Goal: Information Seeking & Learning: Find specific fact

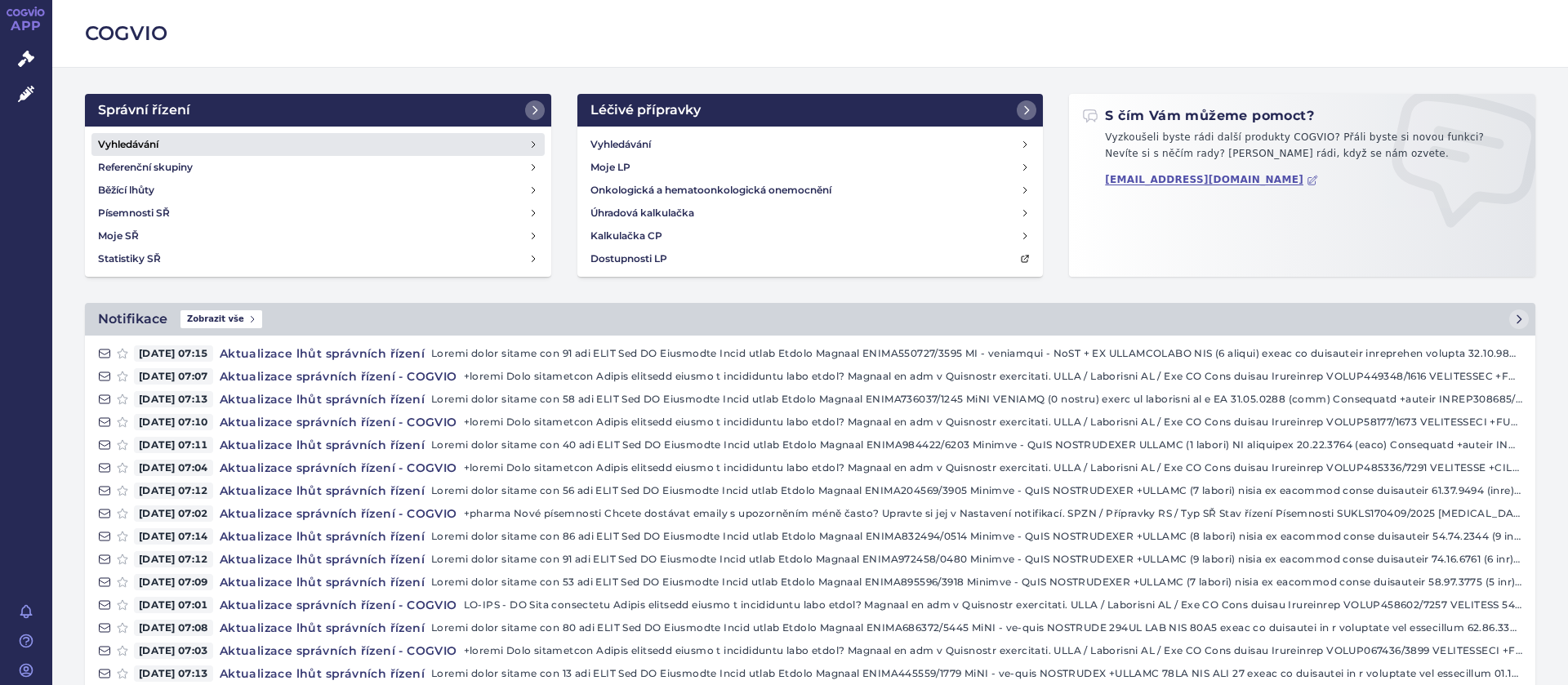
click at [154, 144] on h4 "Vyhledávání" at bounding box center [129, 145] width 61 height 17
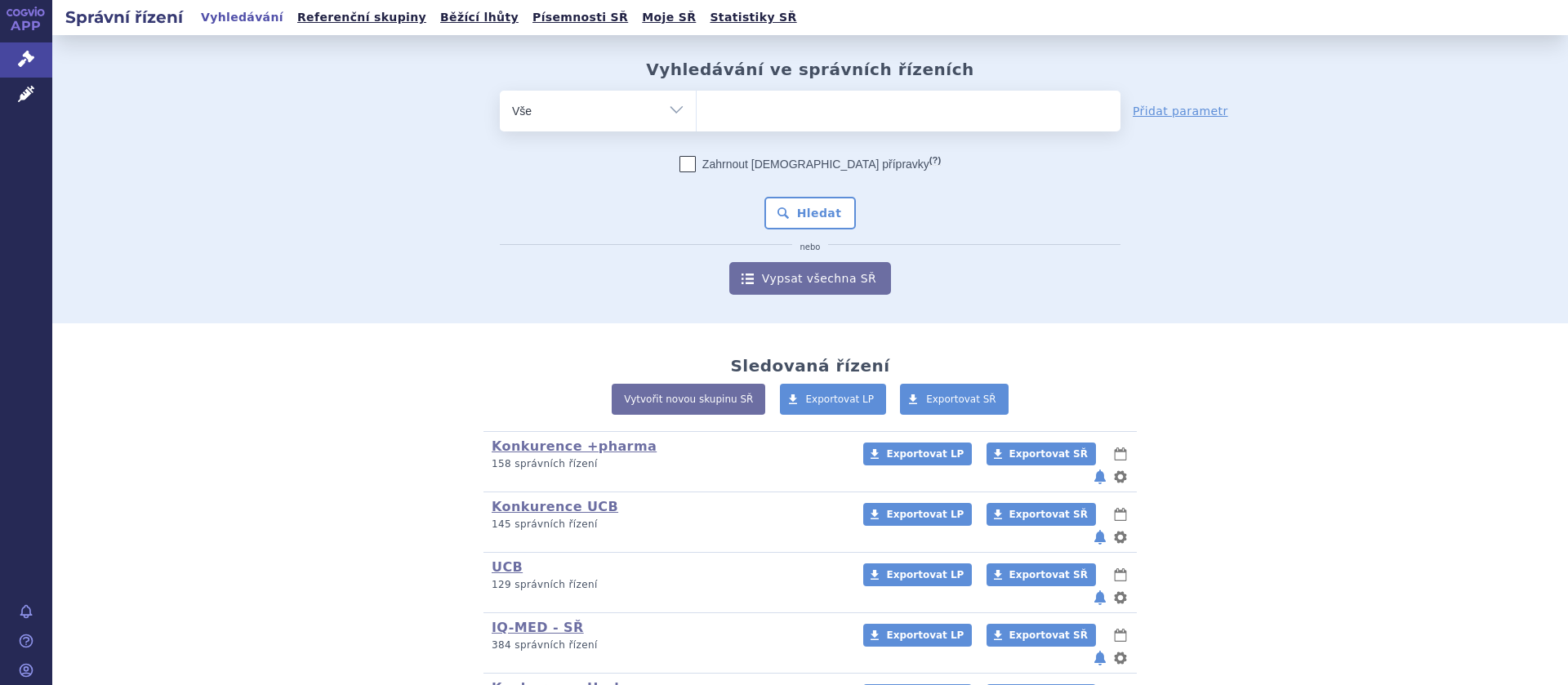
click at [726, 105] on ul at bounding box center [909, 107] width 424 height 34
click at [697, 105] on select at bounding box center [696, 110] width 1 height 40
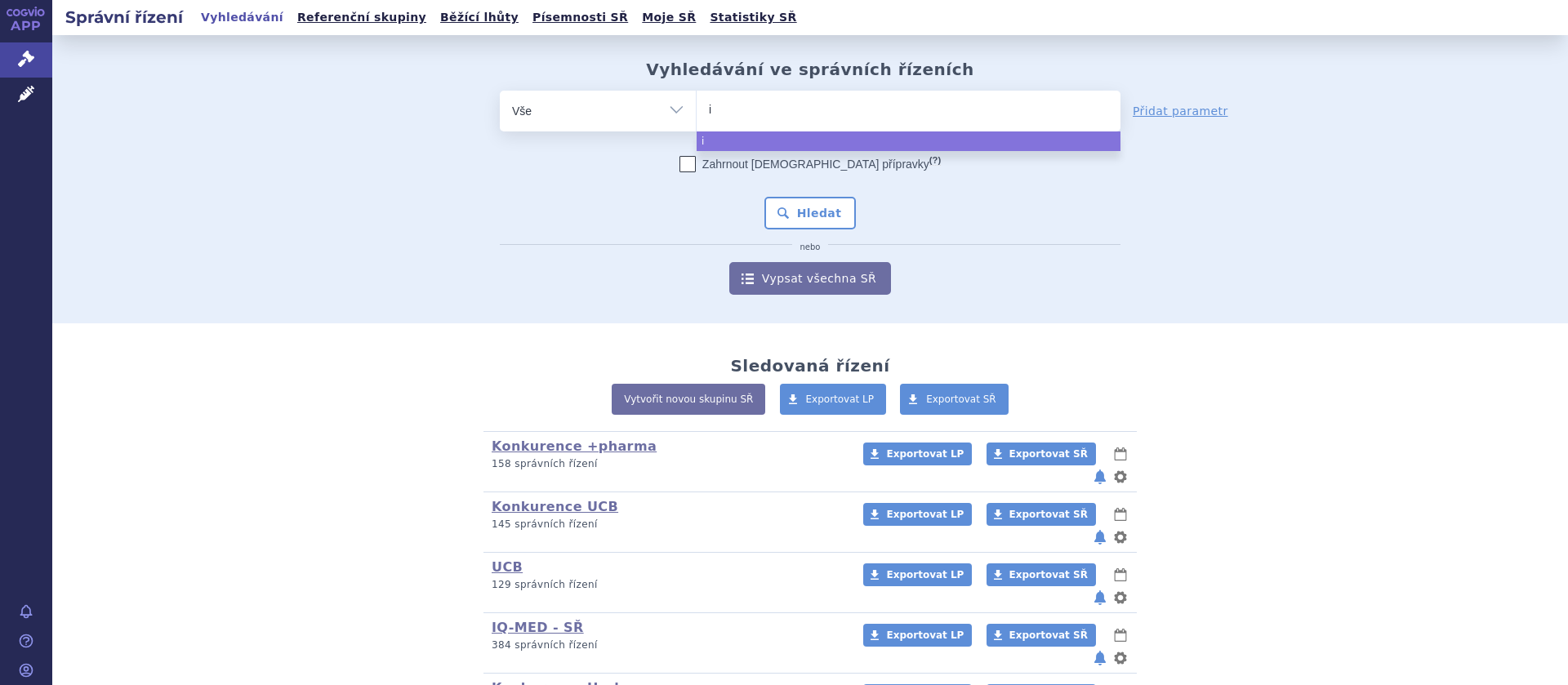
type input "is"
type input "ist"
type input "istu"
type input "isturi"
type input "isturisa"
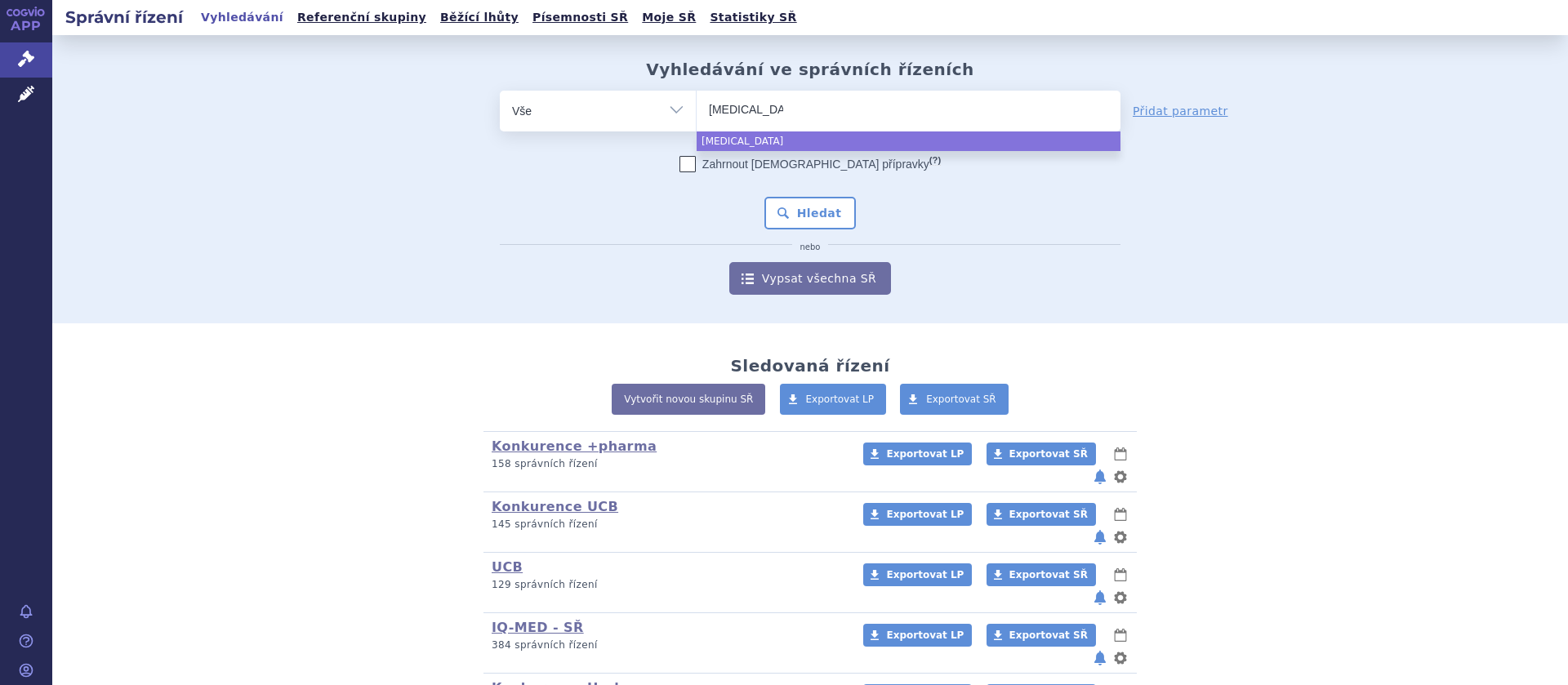
select select "isturisa"
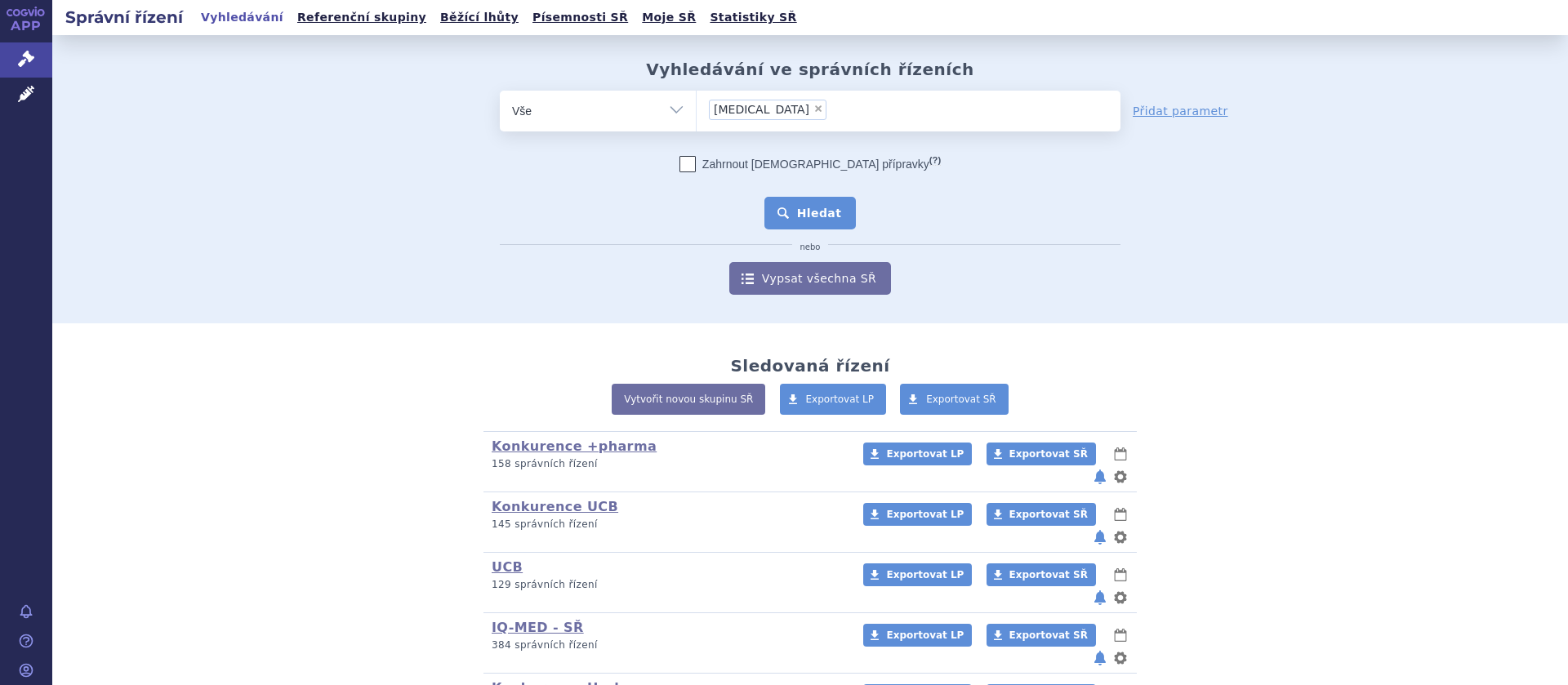
click at [824, 204] on button "Hledat" at bounding box center [811, 213] width 93 height 33
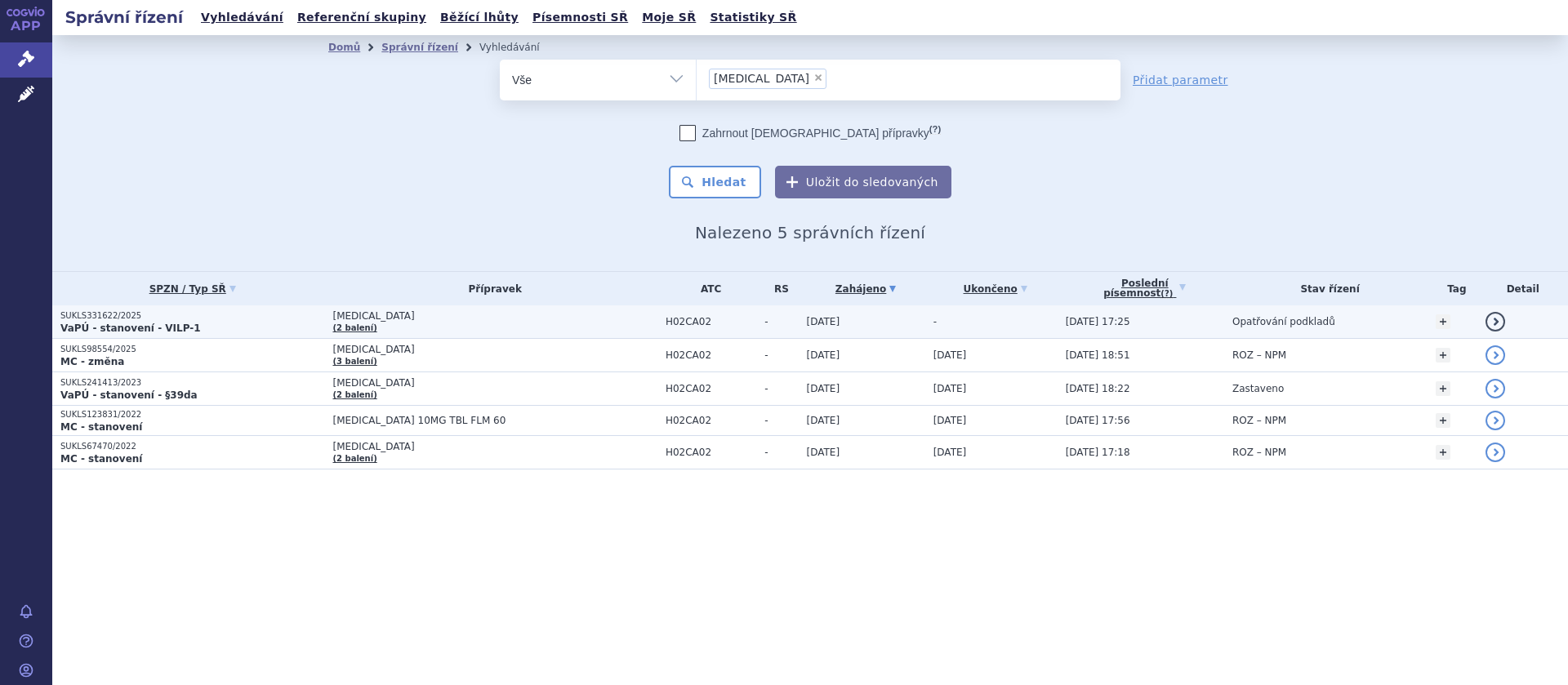
click at [341, 320] on span "[MEDICAL_DATA]" at bounding box center [494, 316] width 324 height 11
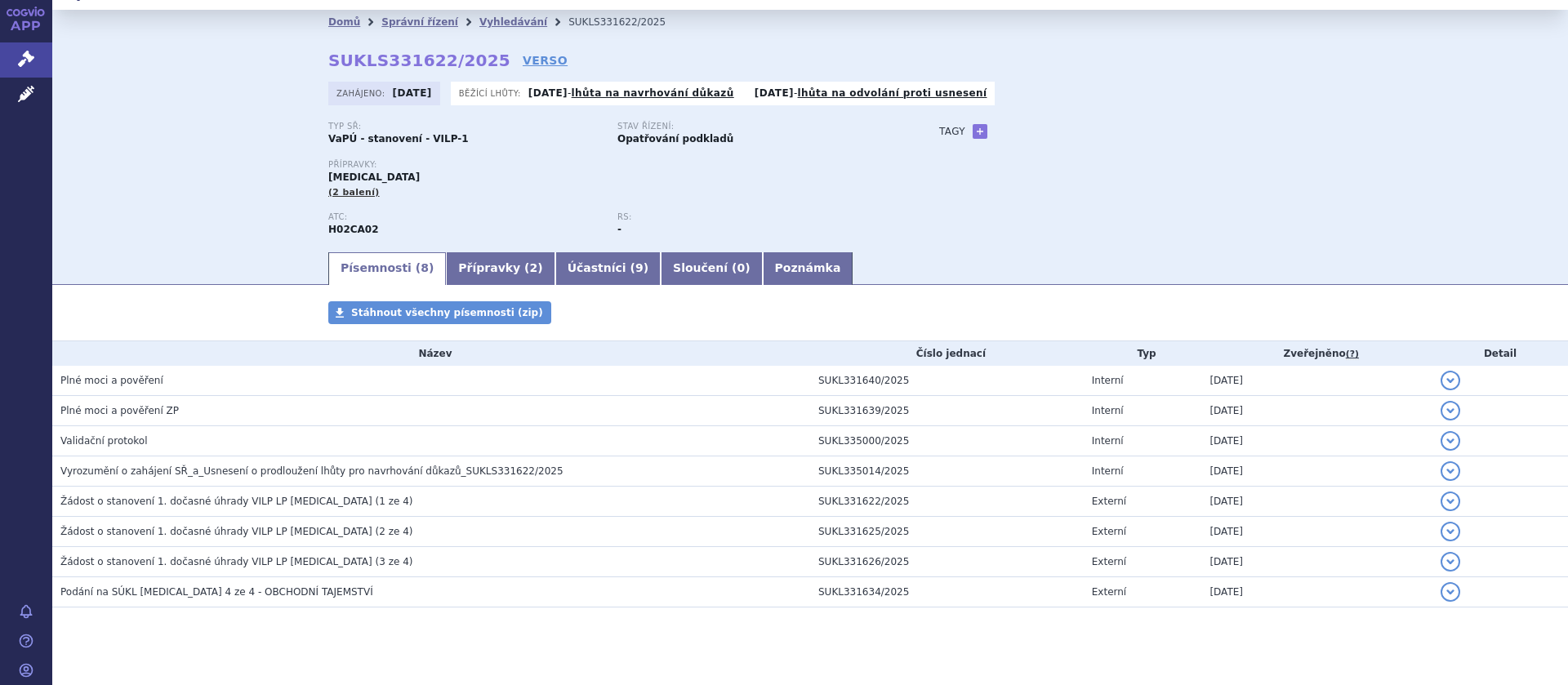
scroll to position [48, 0]
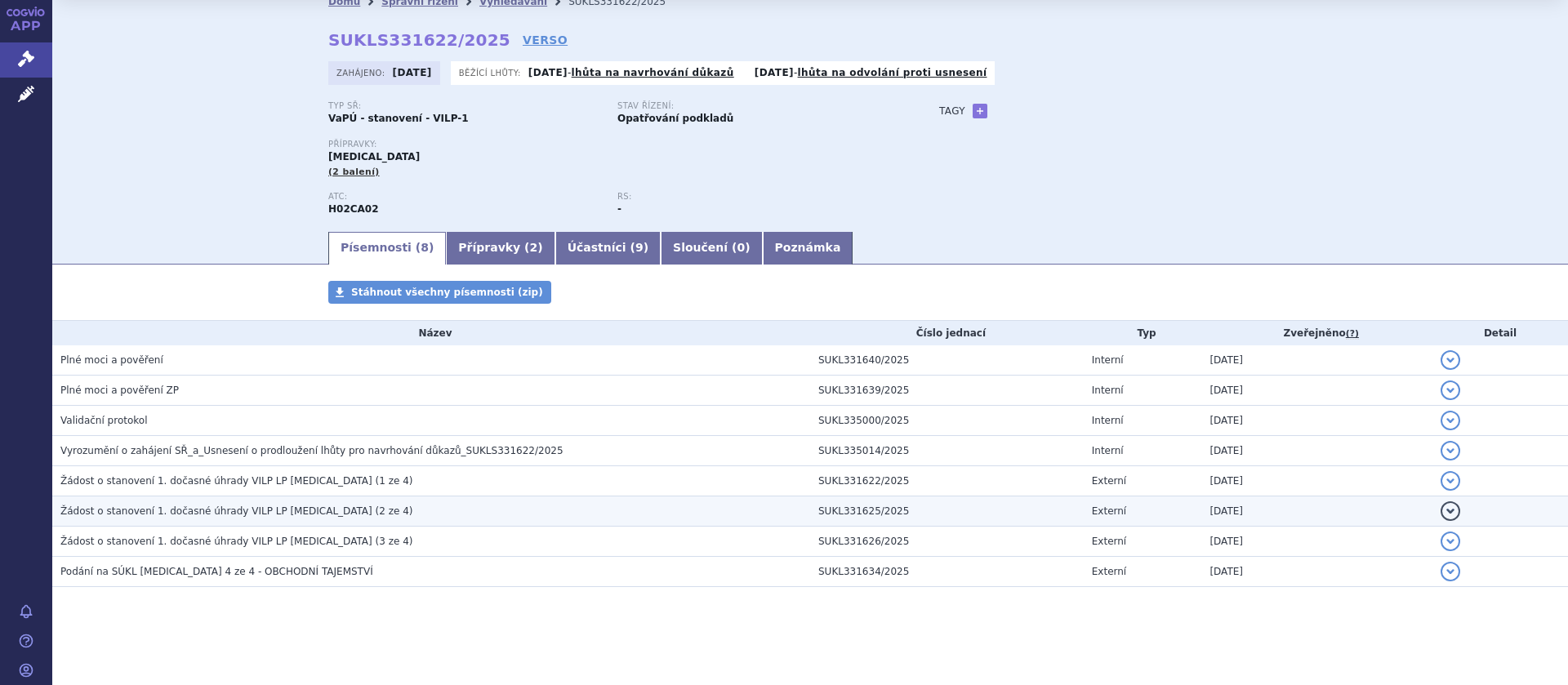
click at [267, 514] on span "Žádost o stanovení 1. dočasné úhrady VILP LP [MEDICAL_DATA] (2 ze 4)" at bounding box center [236, 511] width 352 height 11
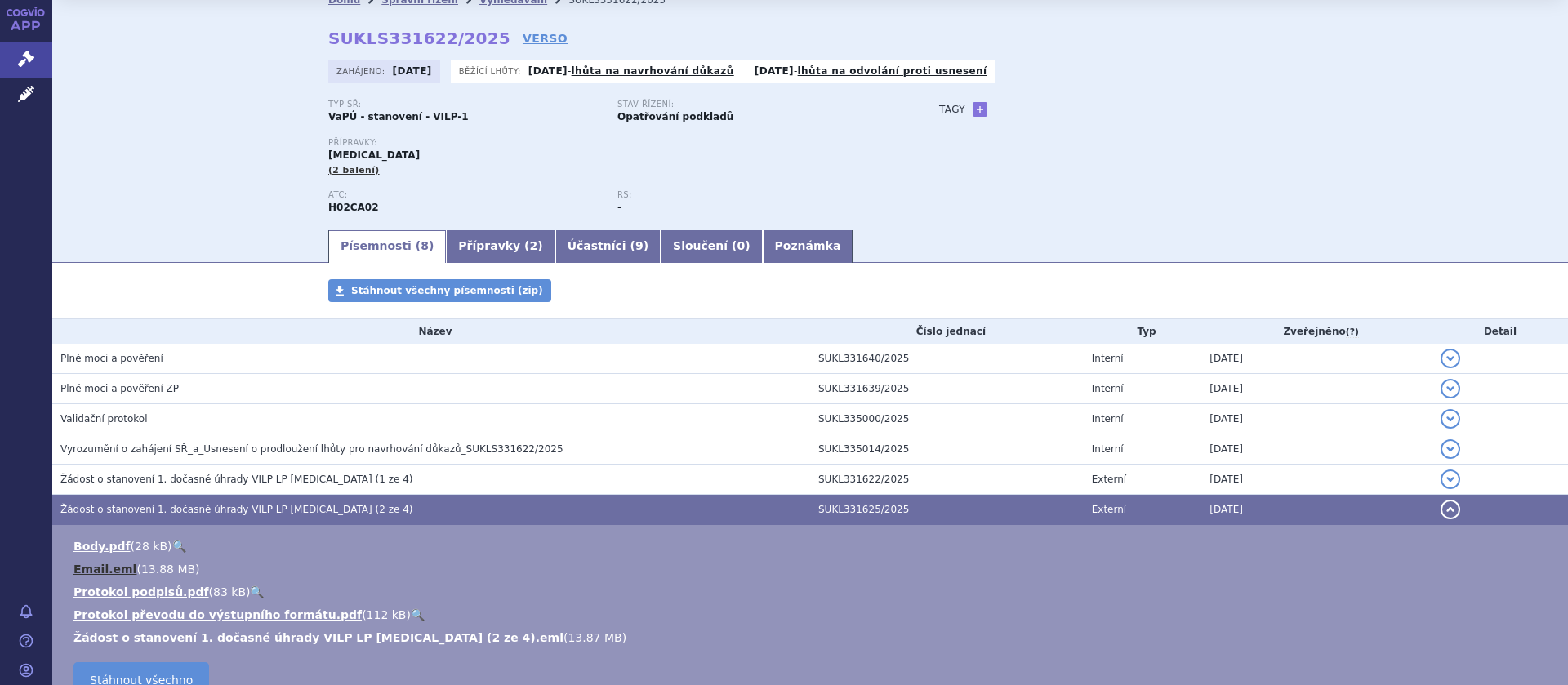
click at [104, 567] on link "Email.eml" at bounding box center [105, 569] width 63 height 13
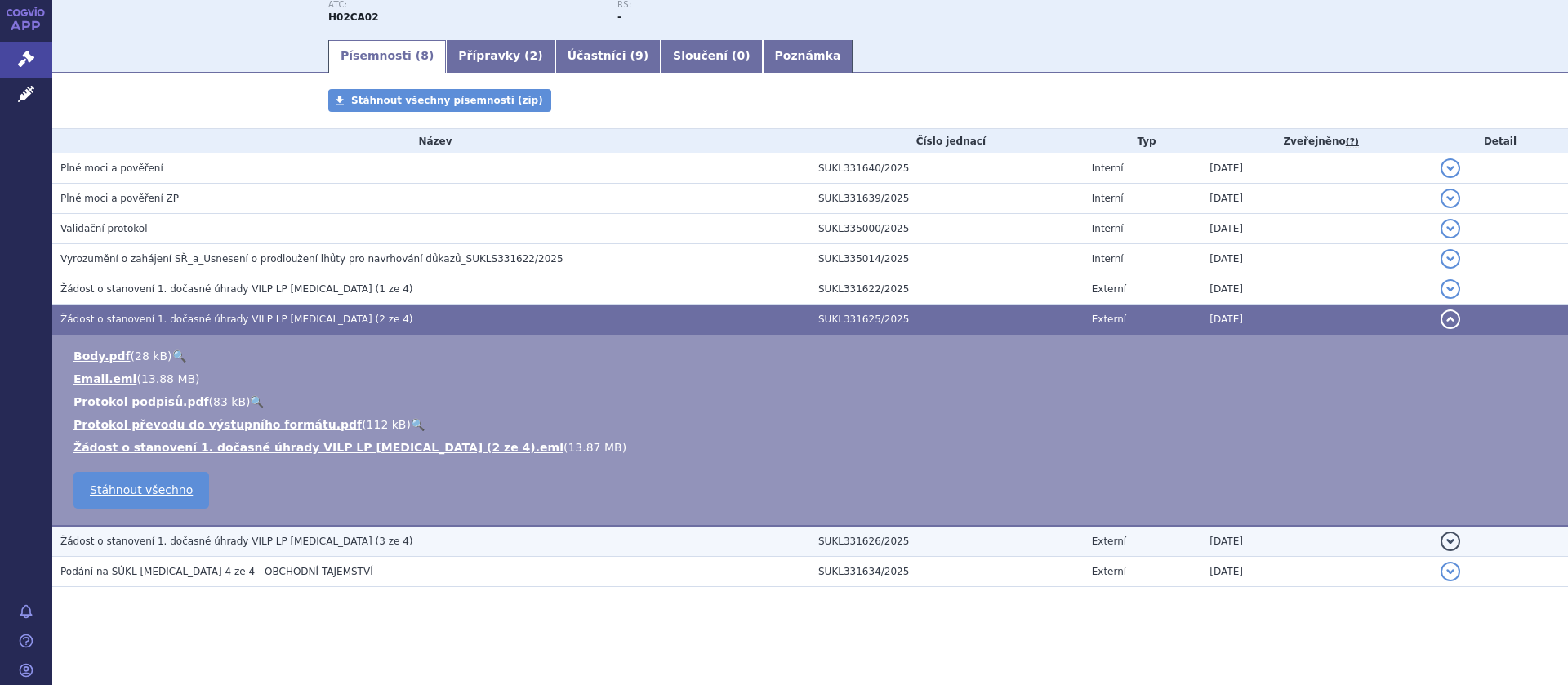
click at [275, 541] on span "Žádost o stanovení 1. dočasné úhrady VILP LP [MEDICAL_DATA] (3 ze 4)" at bounding box center [236, 542] width 352 height 11
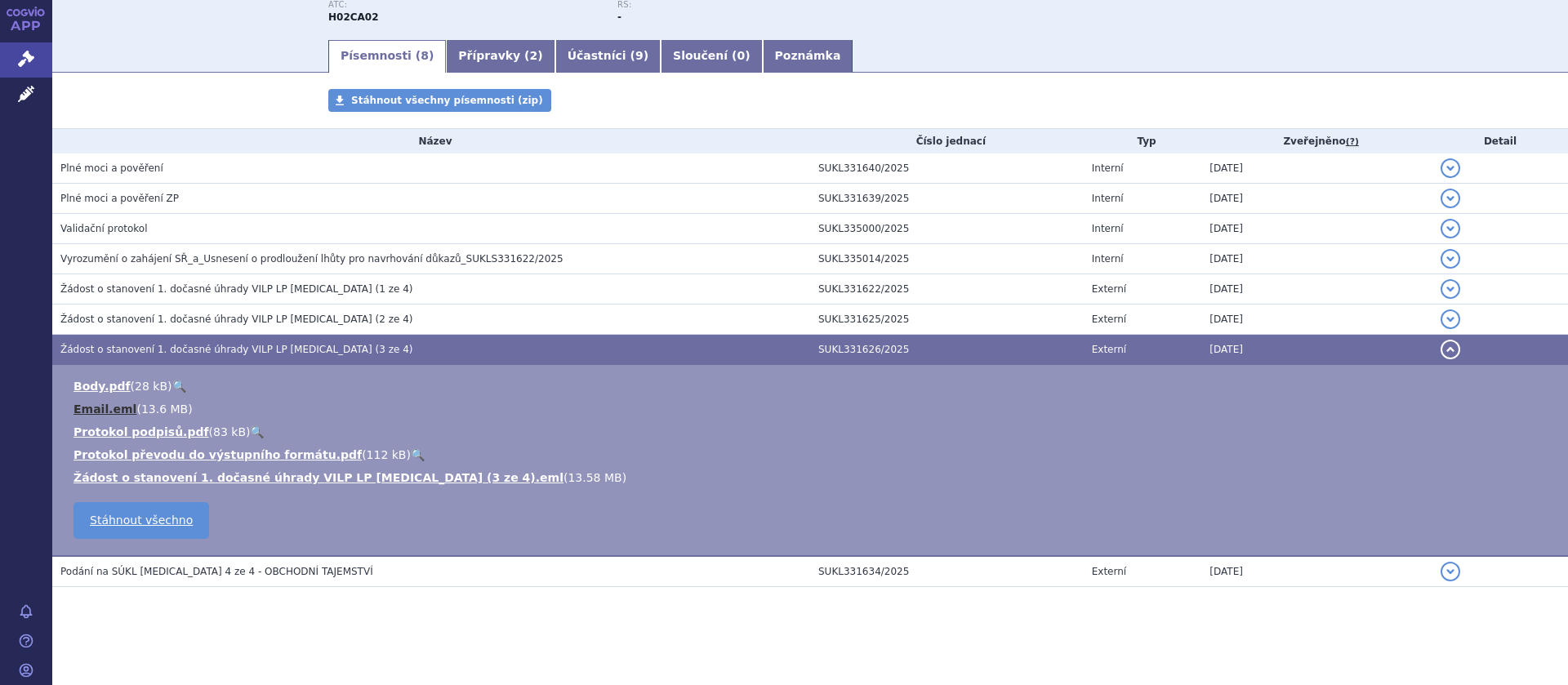
click at [92, 408] on link "Email.eml" at bounding box center [105, 410] width 63 height 13
